Goal: Check status

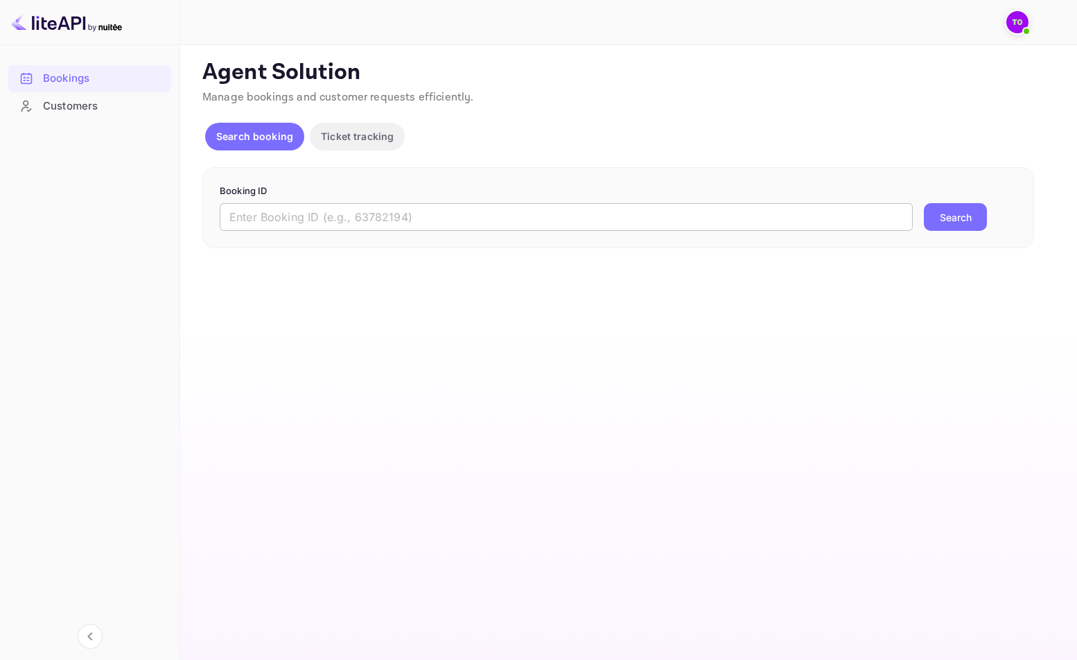
click at [266, 205] on input "text" at bounding box center [566, 217] width 693 height 28
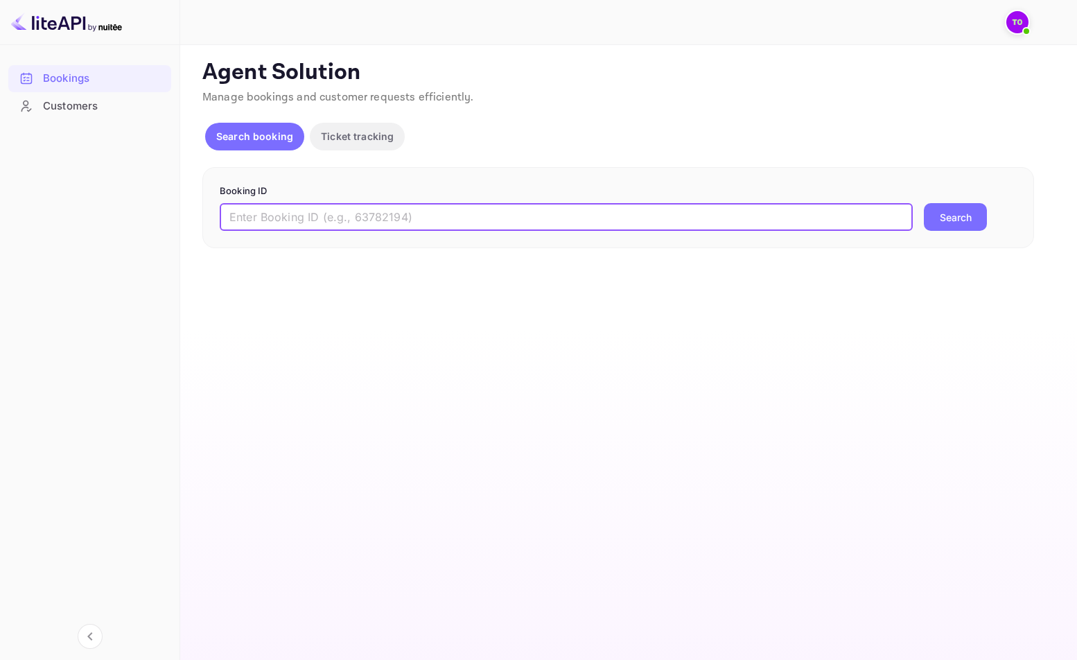
paste input "313759468"
click at [952, 211] on button "Search" at bounding box center [955, 217] width 63 height 28
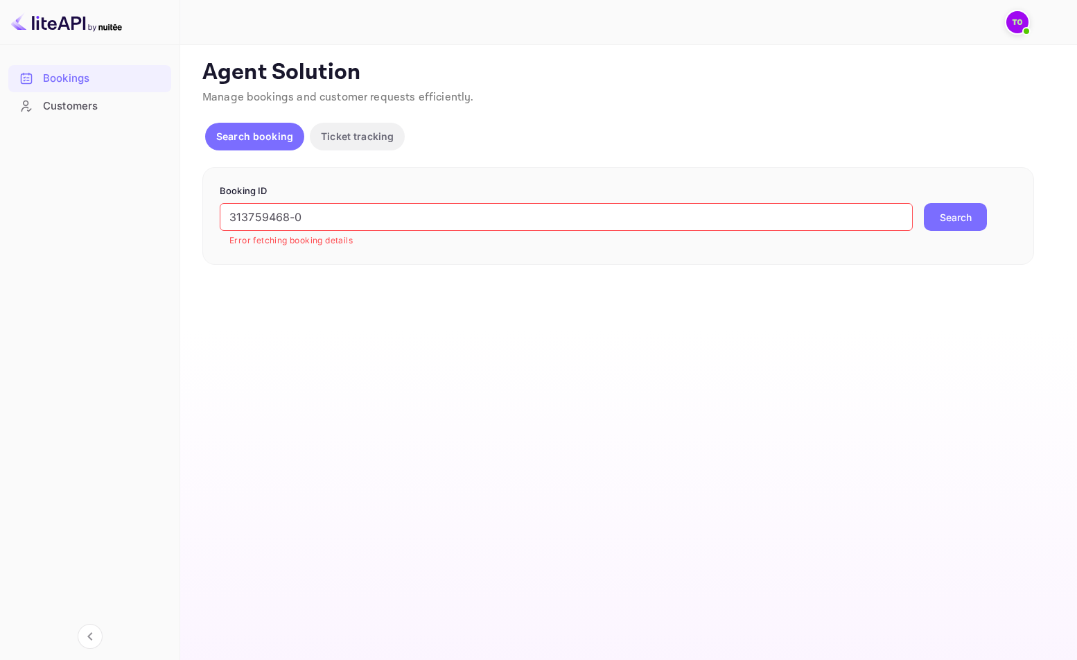
click at [966, 217] on button "Search" at bounding box center [955, 217] width 63 height 28
drag, startPoint x: 352, startPoint y: 214, endPoint x: 154, endPoint y: 214, distance: 198.3
click at [155, 214] on div "Bookings Customers Now you can check your travel website directly from the link…" at bounding box center [538, 330] width 1077 height 660
paste input "guest-residential [GEOGRAPHIC_DATA]"
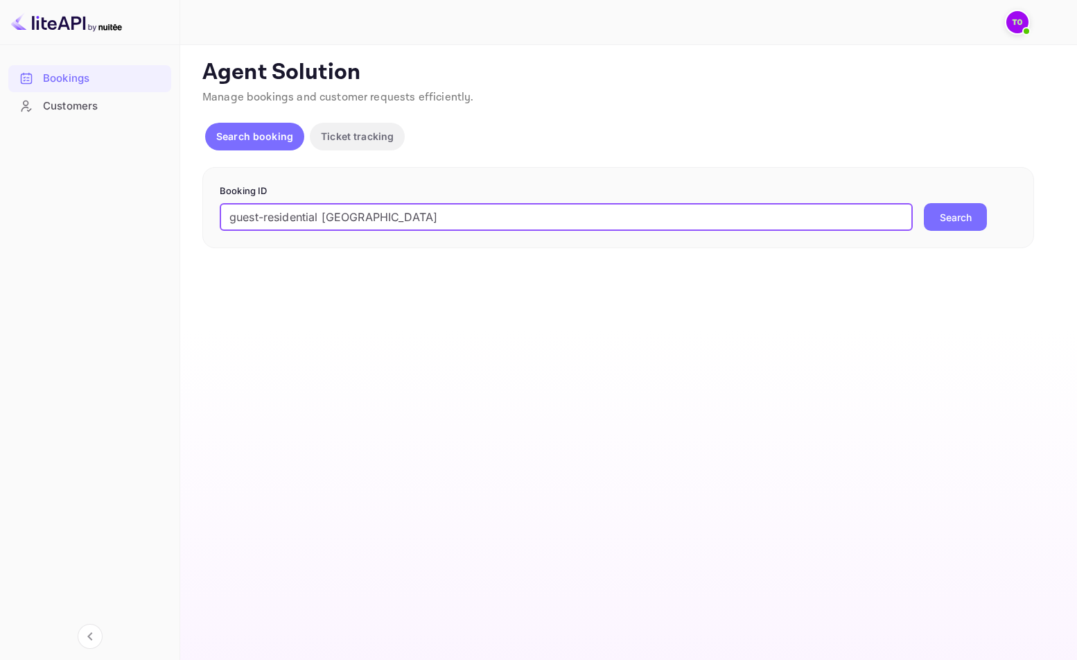
drag, startPoint x: 324, startPoint y: 218, endPoint x: 39, endPoint y: 218, distance: 284.9
click at [39, 218] on div "Bookings Customers Now you can check your travel website directly from the link…" at bounding box center [538, 330] width 1077 height 660
click at [284, 227] on input "Yulia" at bounding box center [566, 217] width 693 height 28
type input "Yulia"
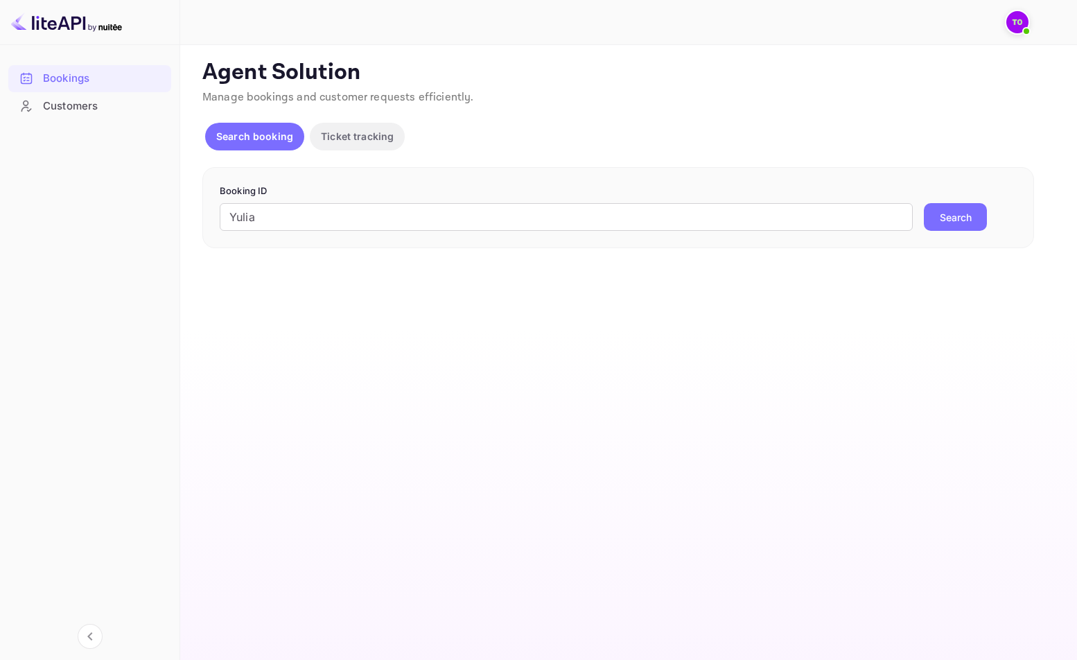
click at [974, 214] on button "Search" at bounding box center [955, 217] width 63 height 28
